Goal: Task Accomplishment & Management: Manage account settings

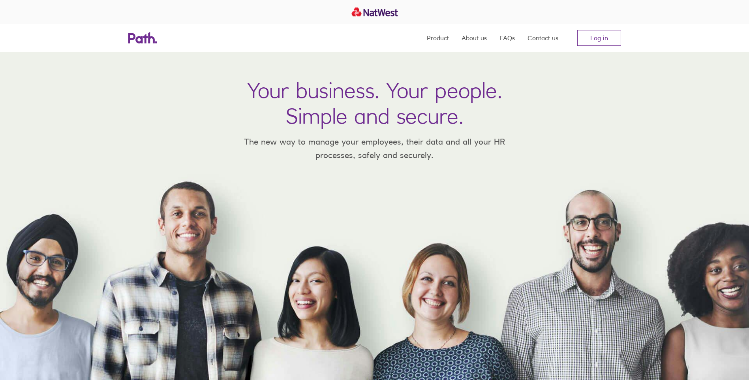
click at [599, 37] on link "Log in" at bounding box center [599, 38] width 44 height 16
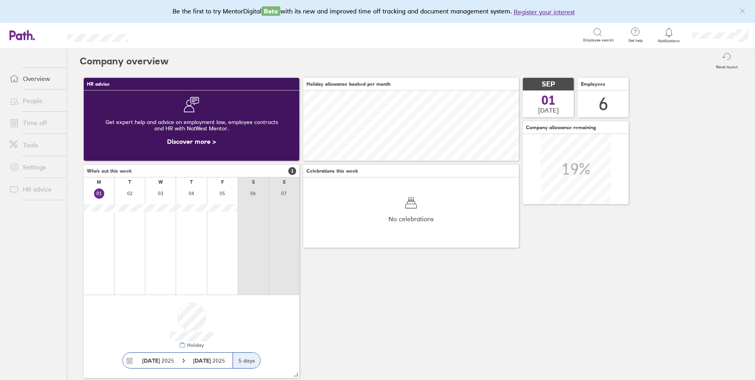
scroll to position [70, 215]
click at [673, 35] on icon at bounding box center [668, 32] width 9 height 9
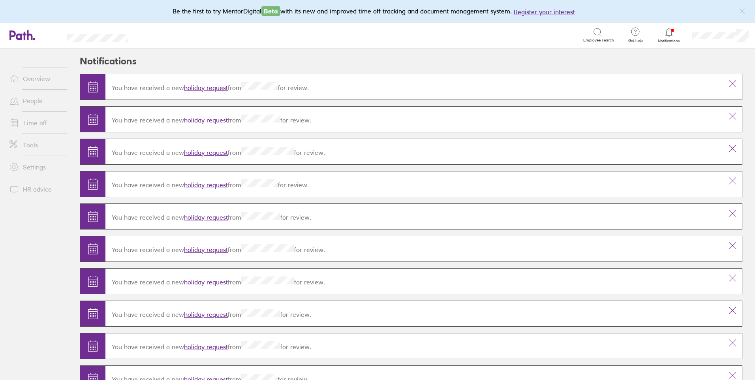
click at [213, 86] on link "holiday request" at bounding box center [206, 88] width 44 height 8
